Goal: Information Seeking & Learning: Learn about a topic

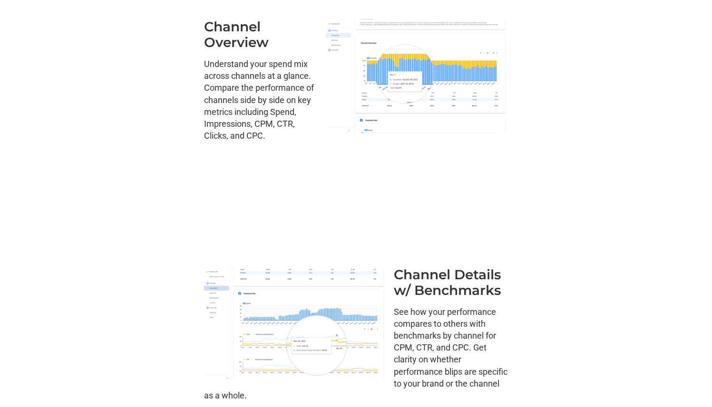
scroll to position [799, 0]
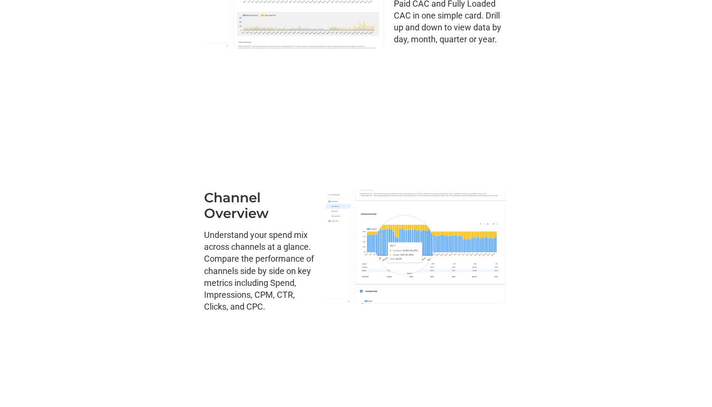
click at [382, 216] on img at bounding box center [417, 247] width 183 height 114
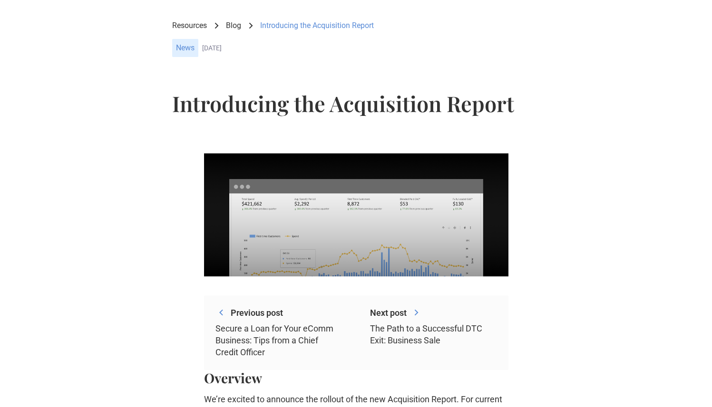
scroll to position [0, 0]
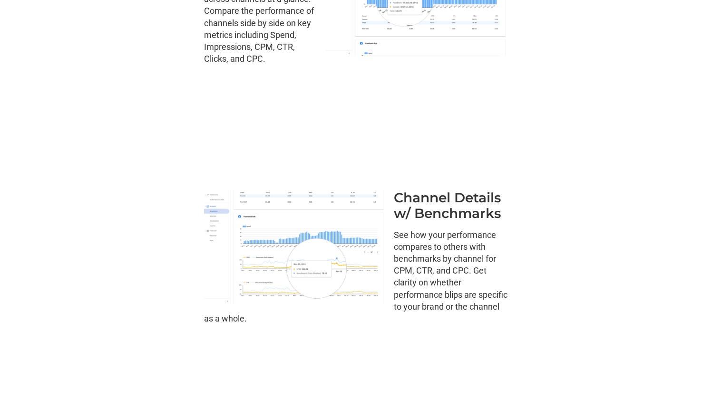
scroll to position [938, 0]
